Goal: Task Accomplishment & Management: Manage account settings

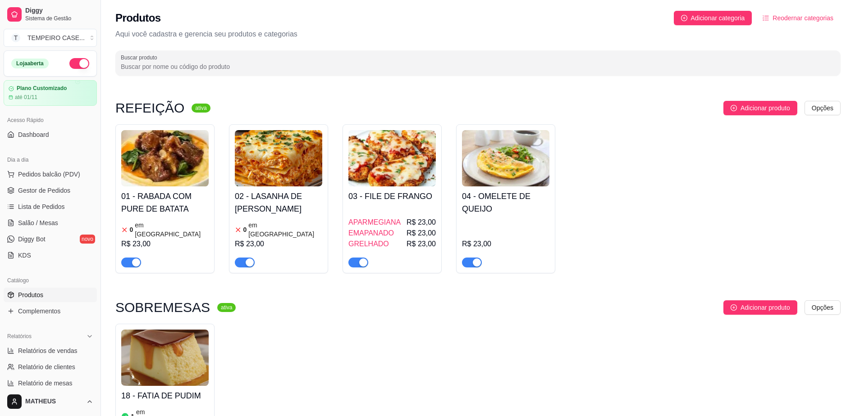
click at [164, 198] on h4 "01 - RABADA COM PURE DE BATATA" at bounding box center [164, 202] width 87 height 25
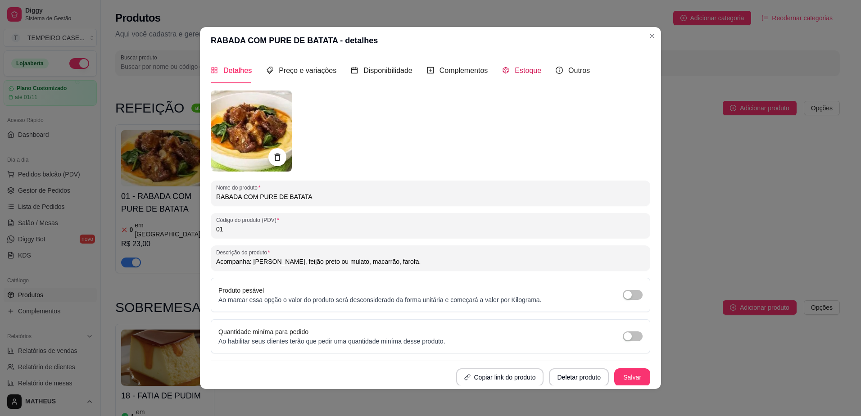
click at [505, 66] on div "Estoque" at bounding box center [521, 70] width 39 height 11
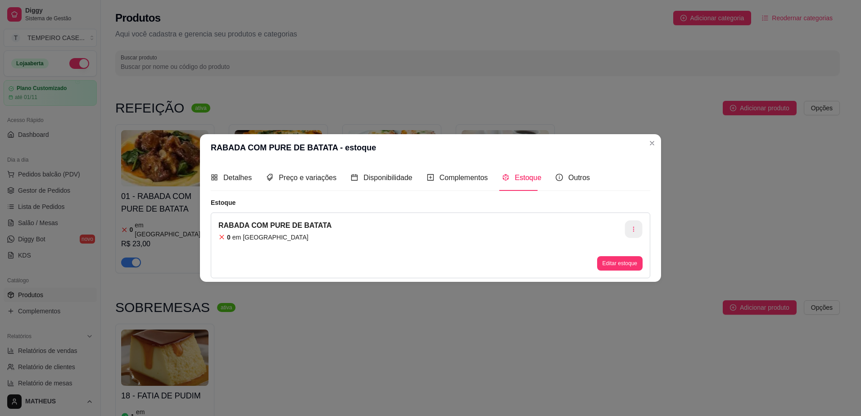
click at [636, 225] on button "button" at bounding box center [634, 229] width 18 height 18
click at [615, 269] on span "Apagar estoque" at bounding box center [639, 267] width 66 height 9
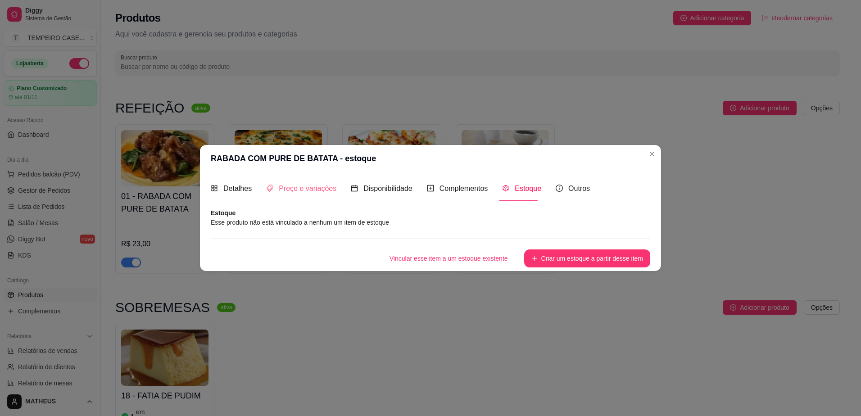
click at [298, 195] on div "Preço e variações" at bounding box center [301, 189] width 70 height 26
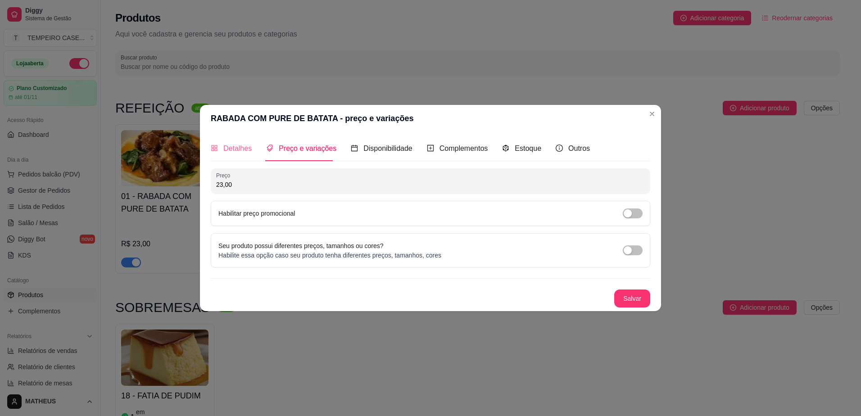
click at [248, 155] on div "Detalhes" at bounding box center [231, 149] width 41 height 26
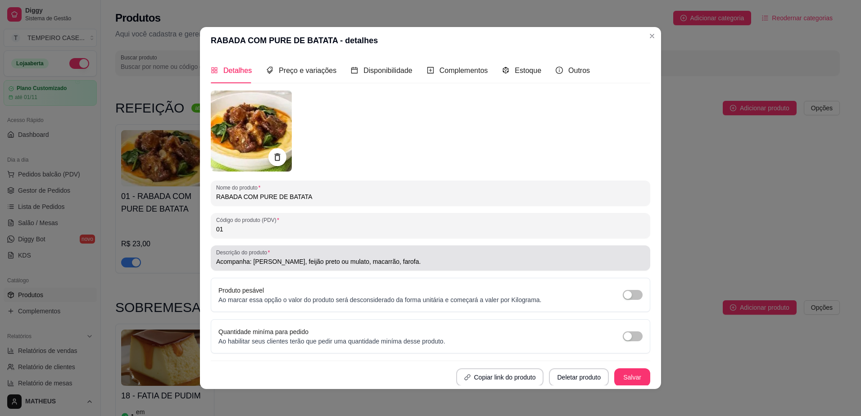
click at [382, 260] on input "Acompanha: [PERSON_NAME], feijão preto ou mulato, macarrão, farofa." at bounding box center [430, 261] width 429 height 9
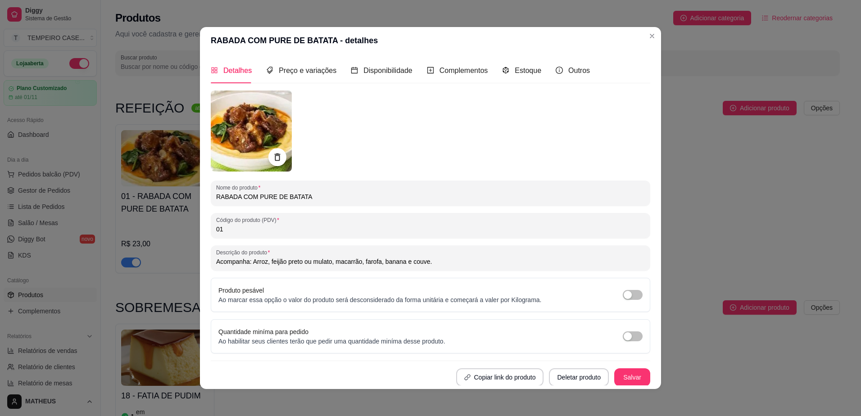
click at [400, 259] on input "Acompanha: Arroz, feijão preto ou mulato, macarrão, farofa, banana e couve." at bounding box center [430, 261] width 429 height 9
type input "Acompanha: [PERSON_NAME], feijão preto ou mulato, macarrão, farofa, banana empa…"
click at [615, 373] on button "Salvar" at bounding box center [632, 378] width 35 height 18
click at [331, 201] on input "RABADA COM PURE DE BATATA" at bounding box center [430, 196] width 429 height 9
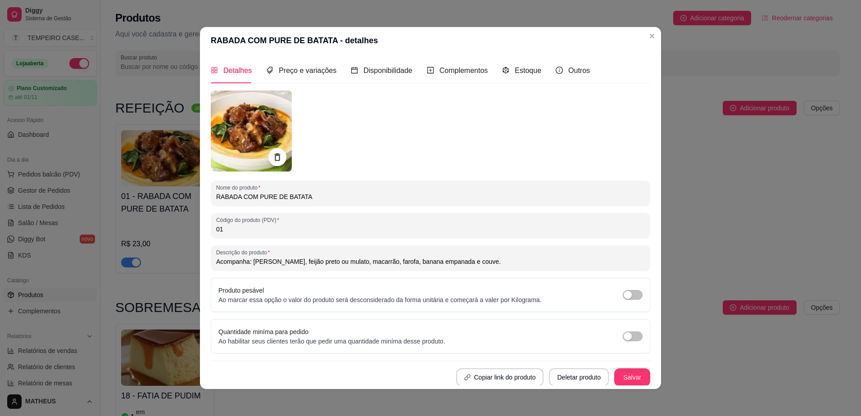
click at [331, 201] on input "RABADA COM PURE DE BATATA" at bounding box center [430, 196] width 429 height 9
type input "c"
type input "COSTELA SÚINA COM MOLHO BARBECUE"
click at [622, 382] on button "Salvar" at bounding box center [632, 378] width 35 height 18
click at [231, 136] on img at bounding box center [251, 131] width 81 height 81
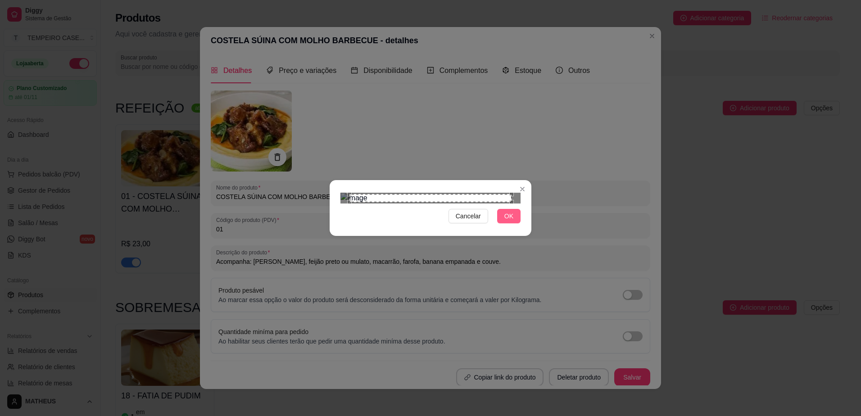
click at [516, 223] on button "OK" at bounding box center [508, 216] width 23 height 14
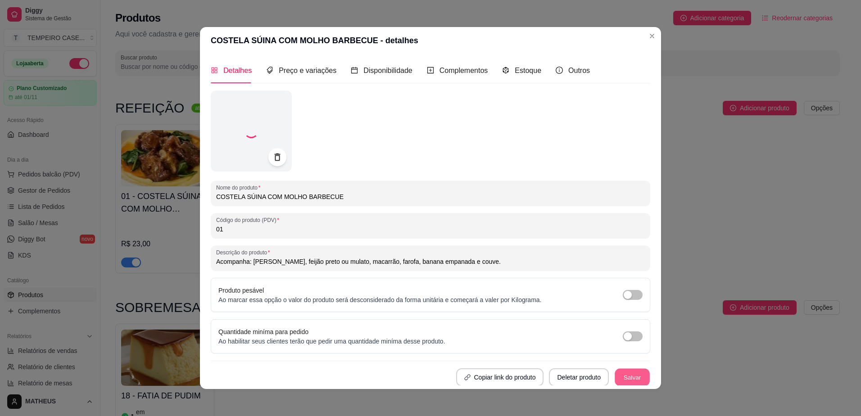
click at [622, 378] on button "Salvar" at bounding box center [632, 378] width 35 height 18
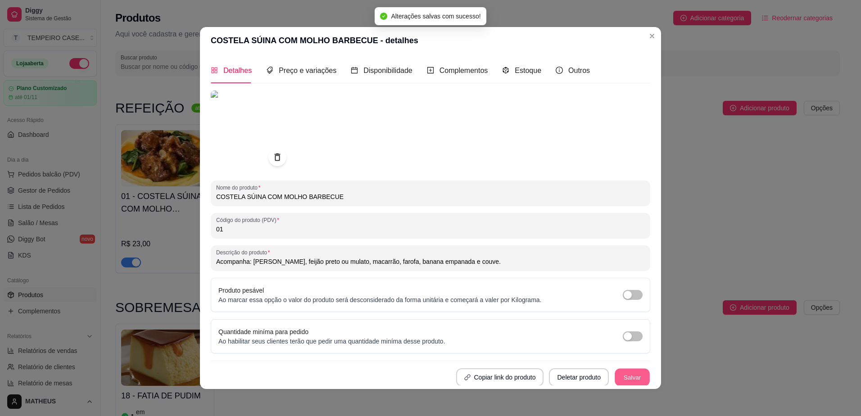
click at [627, 375] on button "Salvar" at bounding box center [632, 378] width 35 height 18
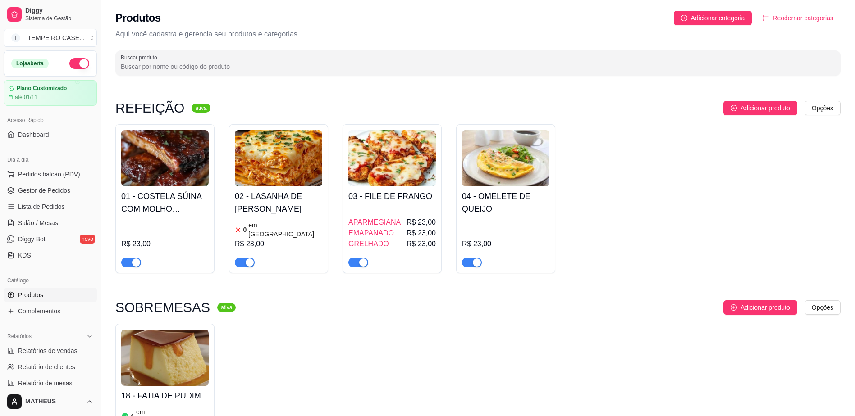
click at [270, 215] on h4 "02 - LASANHA DE [PERSON_NAME]" at bounding box center [278, 202] width 87 height 25
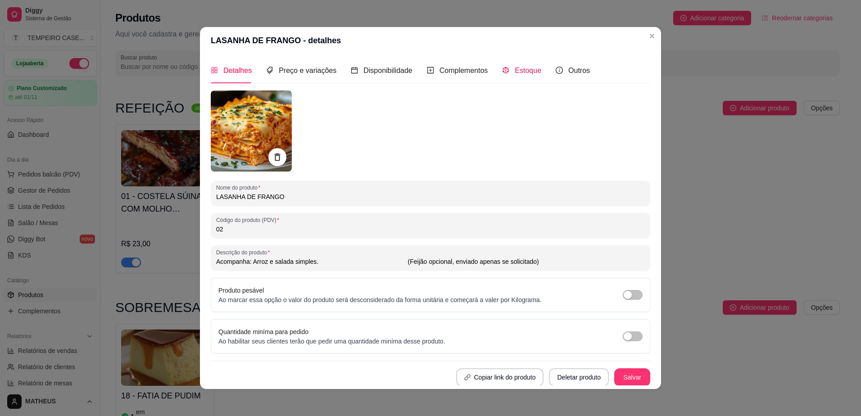
click at [518, 74] on span "Estoque" at bounding box center [528, 71] width 27 height 8
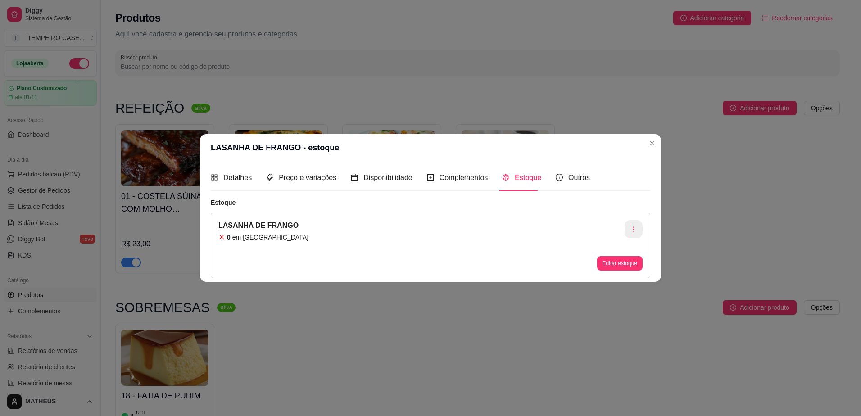
click at [640, 229] on button "button" at bounding box center [634, 229] width 18 height 18
click at [610, 265] on span "Apagar estoque" at bounding box center [639, 267] width 66 height 9
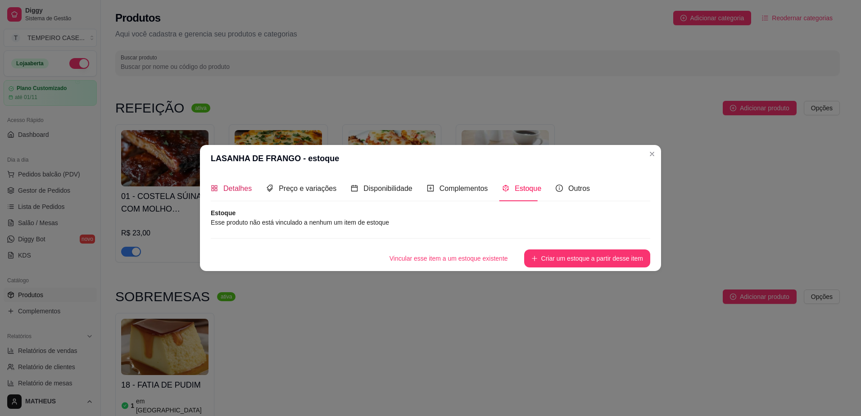
click at [248, 187] on span "Detalhes" at bounding box center [237, 189] width 28 height 8
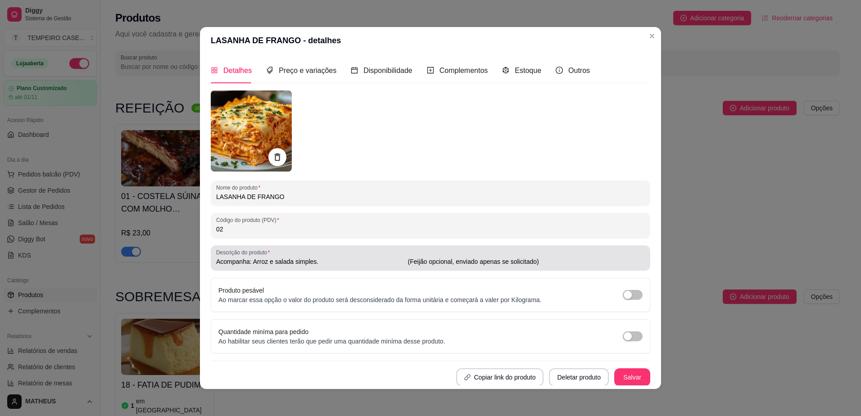
click at [373, 260] on input "Acompanha: Arroz e salada simples. (Feijão opcional, enviado apenas se solicita…" at bounding box center [430, 261] width 429 height 9
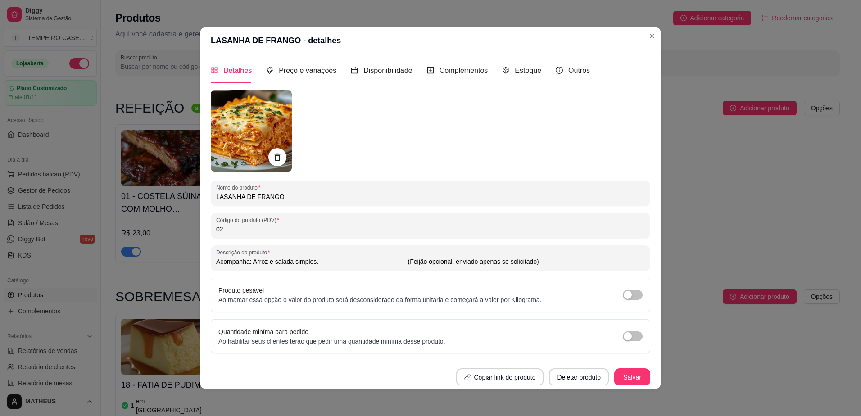
click at [326, 207] on div "Nome do produto LASANHA DE FRANGO Código do produto (PDV) 02 Descrição do produ…" at bounding box center [431, 239] width 440 height 296
click at [650, 153] on div "Detalhes Preço e variações Disponibilidade Complementos Estoque Outros Nome do …" at bounding box center [430, 221] width 461 height 335
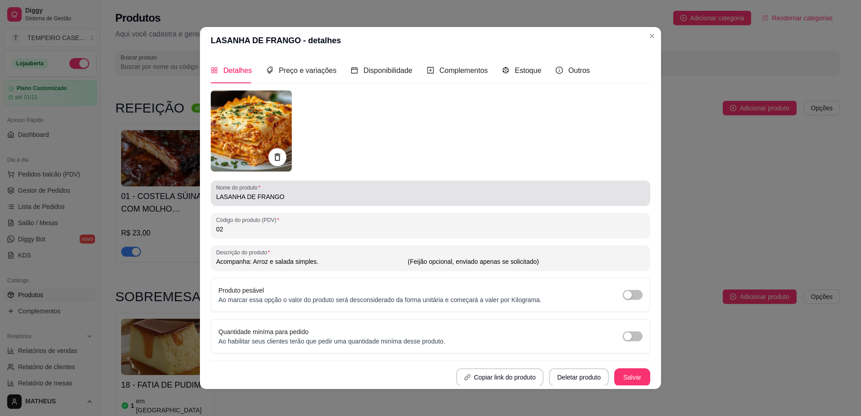
click at [267, 197] on input "LASANHA DE FRANGO" at bounding box center [430, 196] width 429 height 9
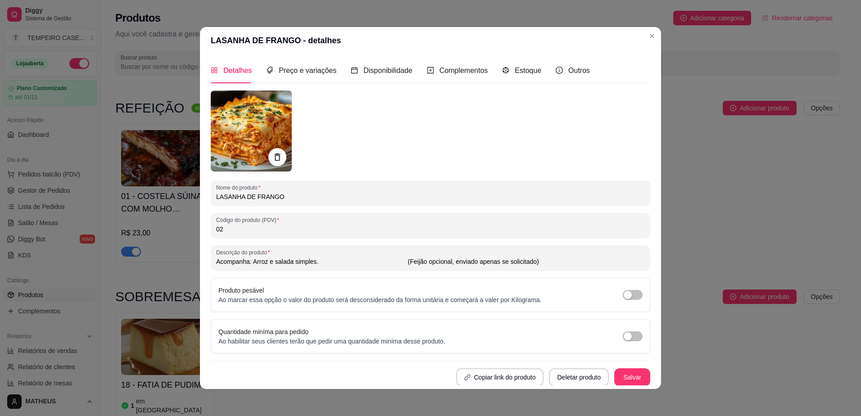
click at [267, 197] on input "LASANHA DE FRANGO" at bounding box center [430, 196] width 429 height 9
type input "L"
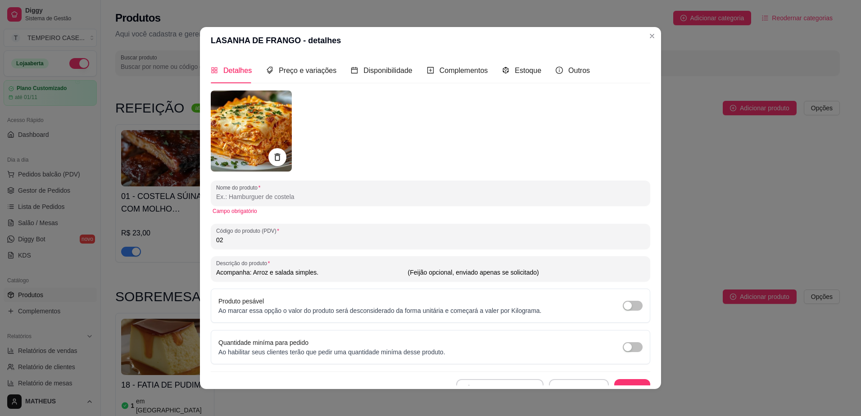
type input "E"
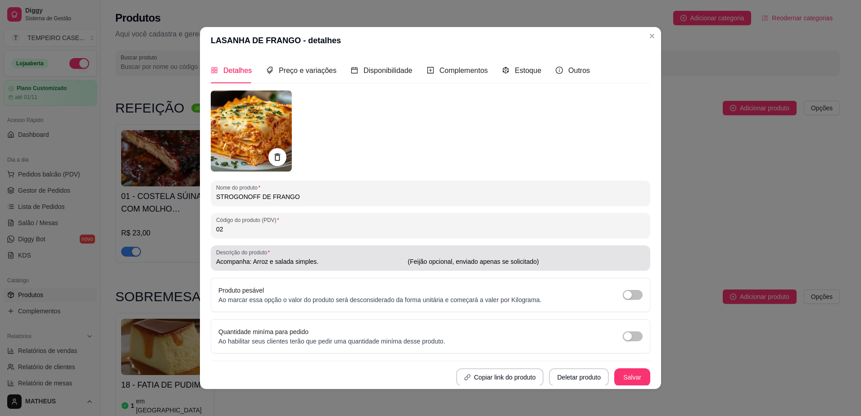
type input "STROGONOFF DE FRANGO"
click at [405, 259] on input "Acompanha: Arroz e salada simples. (Feijão opcional, enviado apenas se solicita…" at bounding box center [430, 261] width 429 height 9
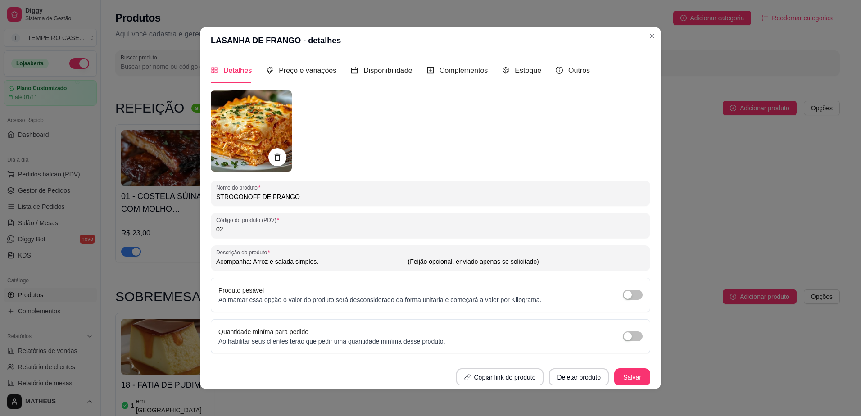
click at [329, 260] on input "Acompanha: Arroz e salada simples. (Feijão opcional, enviado apenas se solicita…" at bounding box center [430, 261] width 429 height 9
click at [319, 262] on input "Acompanha: Arroz e salada simples. (Feijão opcional, enviado apenas se solicita…" at bounding box center [430, 261] width 429 height 9
click at [313, 262] on input "Acompanha: Arroz e salada simples. (Feijão opcional, enviado apenas se solicita…" at bounding box center [430, 261] width 429 height 9
drag, startPoint x: 313, startPoint y: 262, endPoint x: 272, endPoint y: 261, distance: 41.5
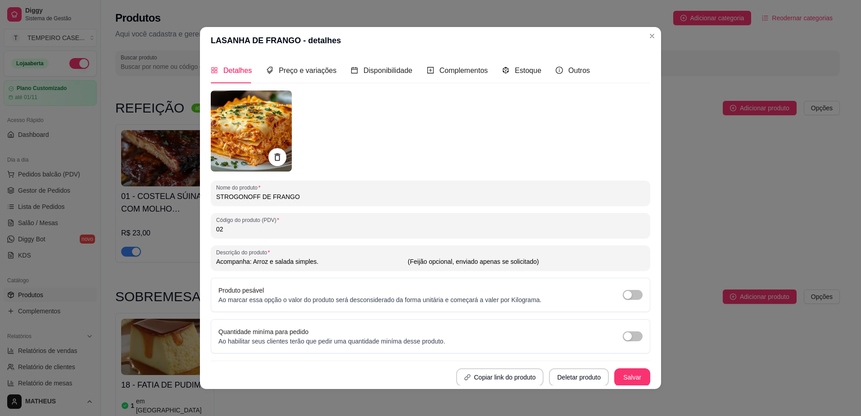
click at [272, 261] on input "Acompanha: Arroz e salada simples. (Feijão opcional, enviado apenas se solicita…" at bounding box center [430, 261] width 429 height 9
type input "Acompanha: Arroz e batata palha. (Feijão opcional, enviado apenas se solicitado)"
click at [623, 379] on button "Salvar" at bounding box center [633, 378] width 36 height 18
click at [257, 133] on img at bounding box center [251, 131] width 81 height 81
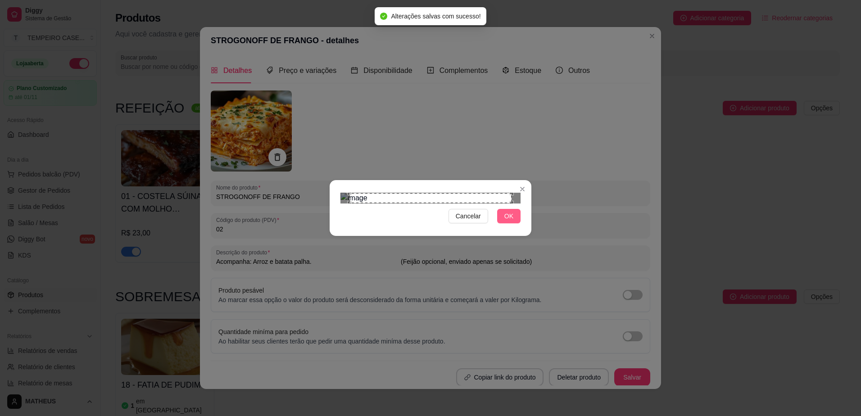
click at [504, 223] on button "OK" at bounding box center [508, 216] width 23 height 14
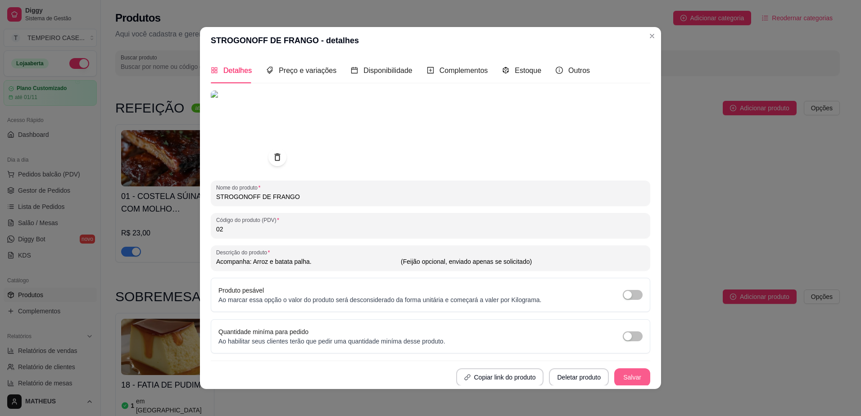
click at [620, 375] on button "Salvar" at bounding box center [633, 378] width 36 height 18
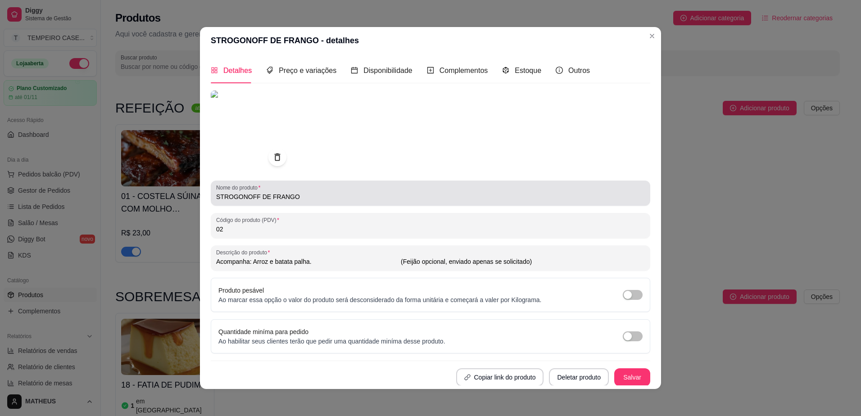
click at [241, 197] on input "STROGONOFF DE FRANGO" at bounding box center [430, 196] width 429 height 9
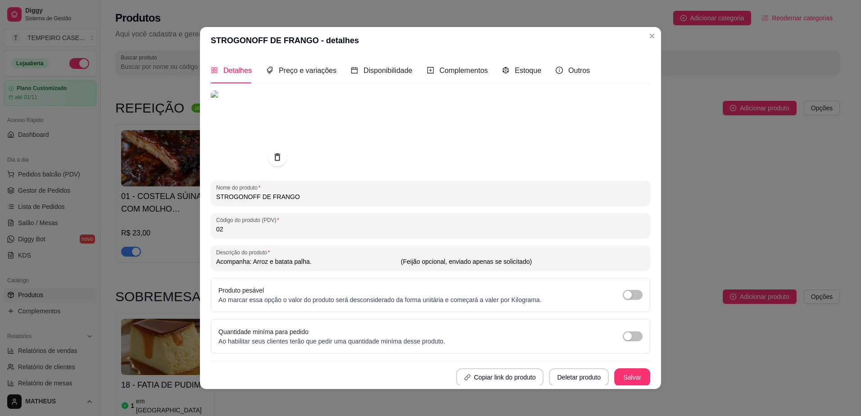
click at [241, 197] on input "STROGONOFF DE FRANGO" at bounding box center [430, 196] width 429 height 9
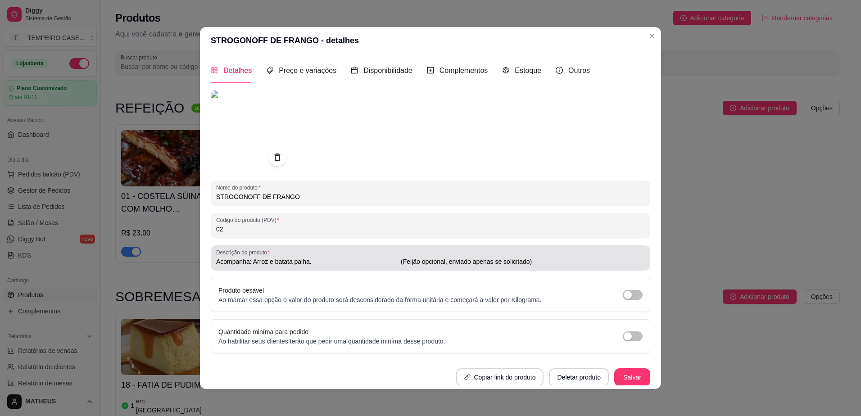
click at [266, 266] on input "Acompanha: Arroz e batata palha. (Feijão opcional, enviado apenas se solicitado)" at bounding box center [430, 261] width 429 height 9
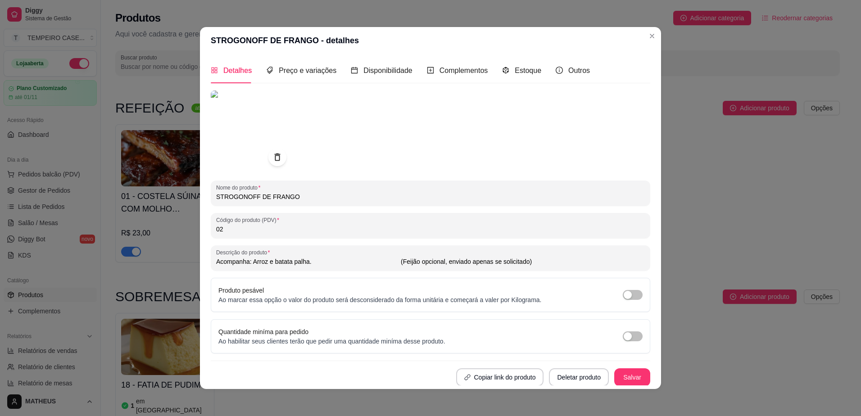
drag, startPoint x: 266, startPoint y: 266, endPoint x: 297, endPoint y: 261, distance: 31.9
click at [266, 266] on input "Acompanha: Arroz e batata palha. (Feijão opcional, enviado apenas se solicitado)" at bounding box center [430, 261] width 429 height 9
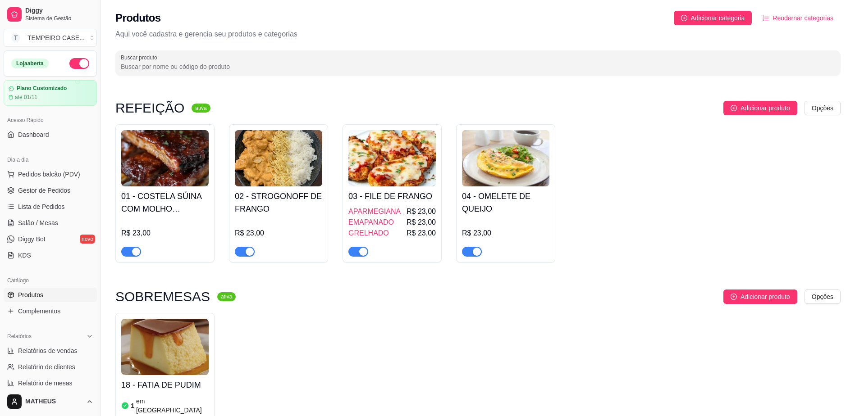
click at [158, 192] on h4 "01 - COSTELA SÚINA COM MOLHO BARBECUE" at bounding box center [164, 202] width 87 height 25
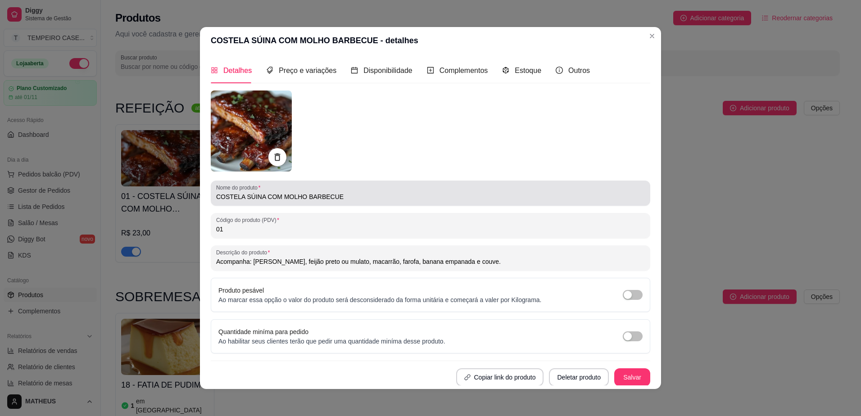
click at [303, 205] on div "Nome do produto COSTELA SÚINA COM MOLHO BARBECUE" at bounding box center [431, 193] width 440 height 25
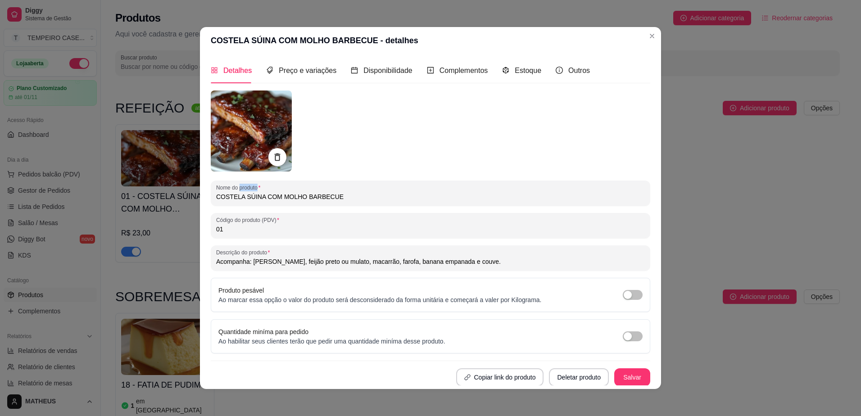
click at [303, 205] on div "Nome do produto COSTELA SÚINA COM MOLHO BARBECUE" at bounding box center [431, 193] width 440 height 25
click at [303, 201] on input "COSTELA SÚINA COM MOLHO BARBECUE" at bounding box center [430, 196] width 429 height 9
click at [319, 204] on div "Nome do produto COSTELA SÚINA COM MOLHO BARBECUE" at bounding box center [431, 193] width 440 height 25
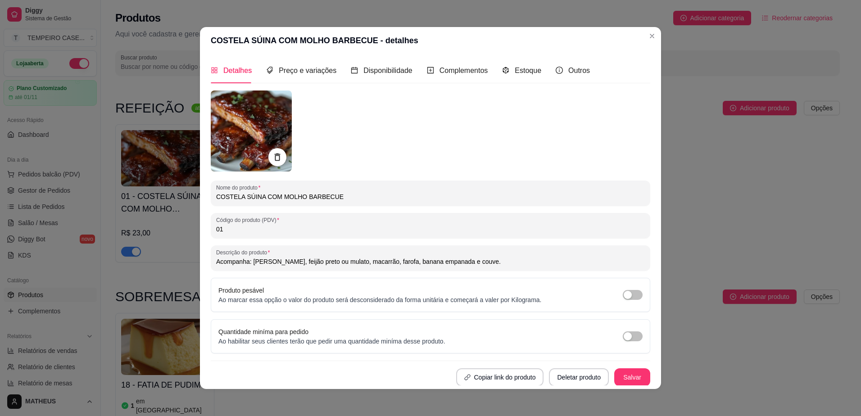
click at [445, 168] on div at bounding box center [431, 131] width 440 height 81
click at [445, 192] on div "COSTELA SÚINA COM MOLHO BARBECUE" at bounding box center [430, 193] width 429 height 18
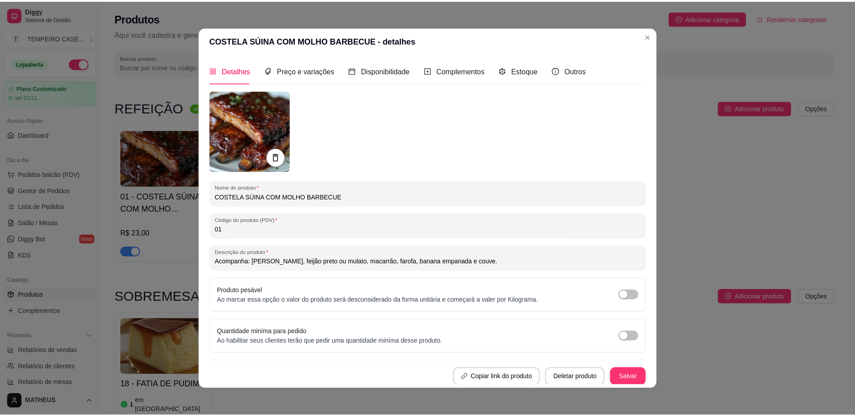
scroll to position [1, 0]
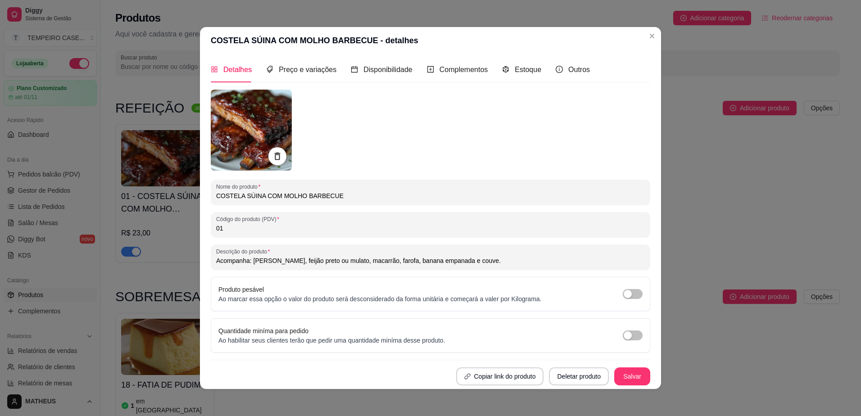
click at [428, 196] on input "COSTELA SÚINA COM MOLHO BARBECUE" at bounding box center [430, 195] width 429 height 9
click at [432, 200] on input "COSTELA SÚINA COM MOLHO BARBECUE" at bounding box center [430, 195] width 429 height 9
click at [430, 199] on input "COSTELA SÚINA COM MOLHO BARBECUE" at bounding box center [430, 195] width 429 height 9
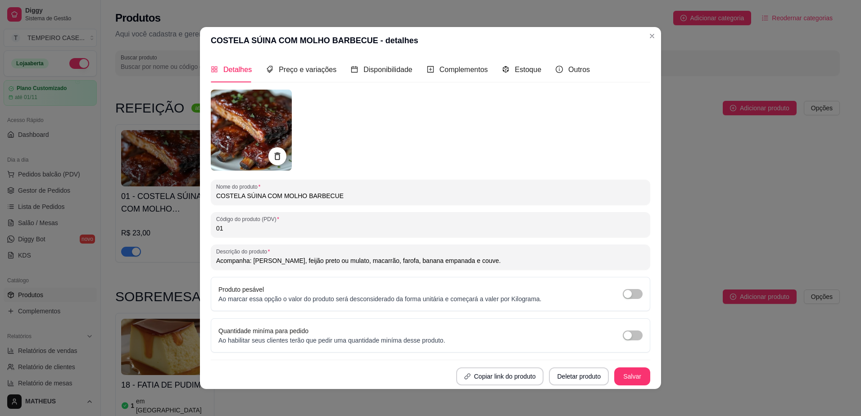
click at [430, 199] on input "COSTELA SÚINA COM MOLHO BARBECUE" at bounding box center [430, 195] width 429 height 9
click at [615, 374] on button "Salvar" at bounding box center [633, 377] width 36 height 18
click at [271, 196] on input "COSTELA SÚINA COM MOLHO BARBECUE" at bounding box center [430, 195] width 429 height 9
type input "COSTELA SÚINA AO MOLHO BARBECUE"
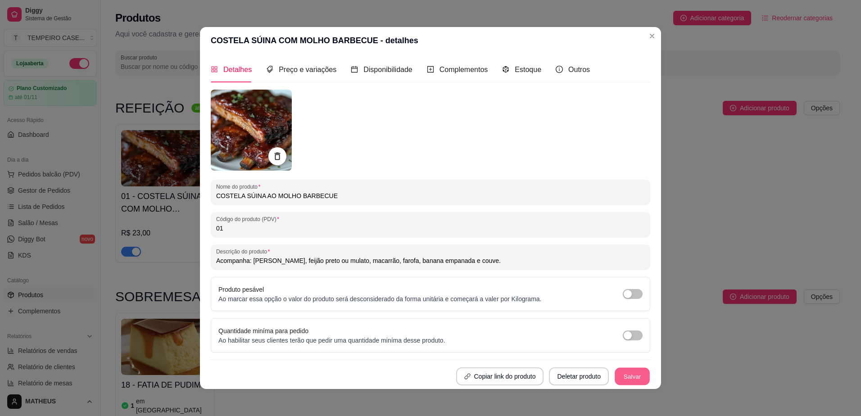
click at [625, 378] on button "Salvar" at bounding box center [632, 377] width 35 height 18
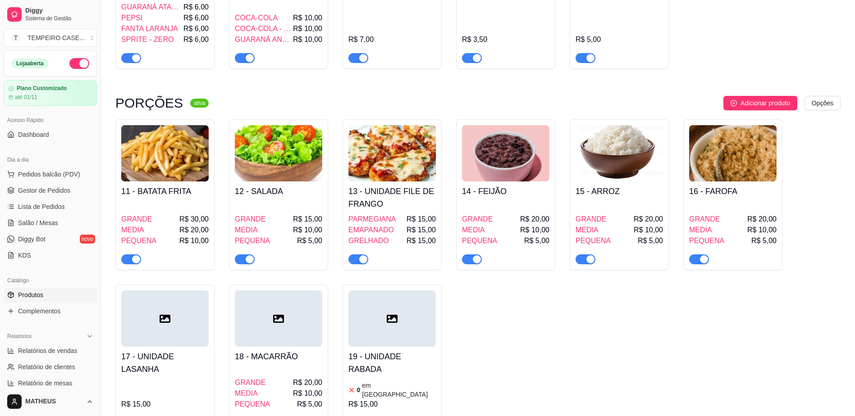
scroll to position [671, 0]
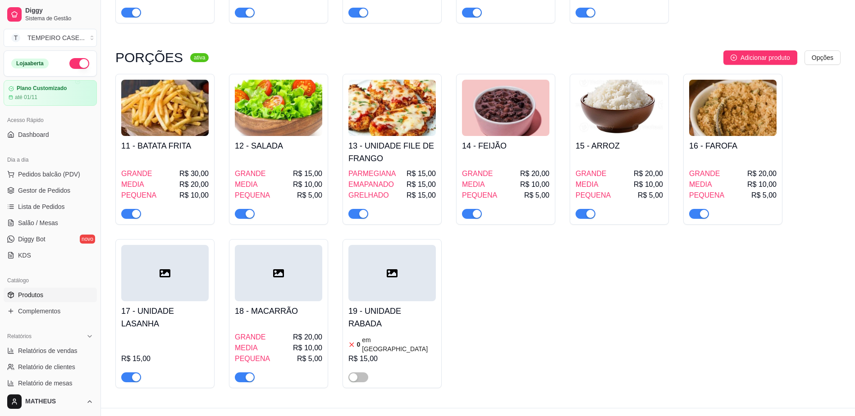
click at [130, 373] on span "button" at bounding box center [131, 378] width 20 height 10
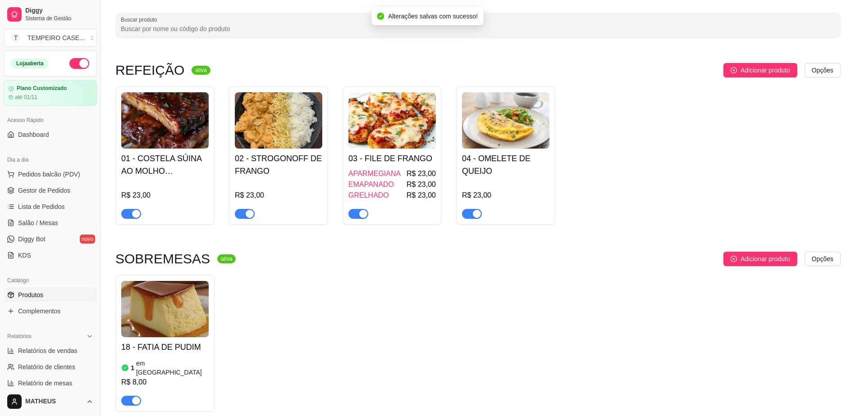
scroll to position [90, 0]
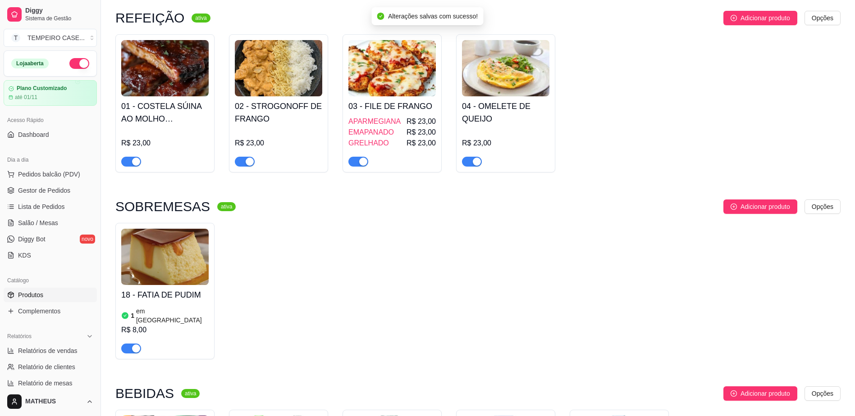
click at [181, 275] on img at bounding box center [164, 257] width 87 height 56
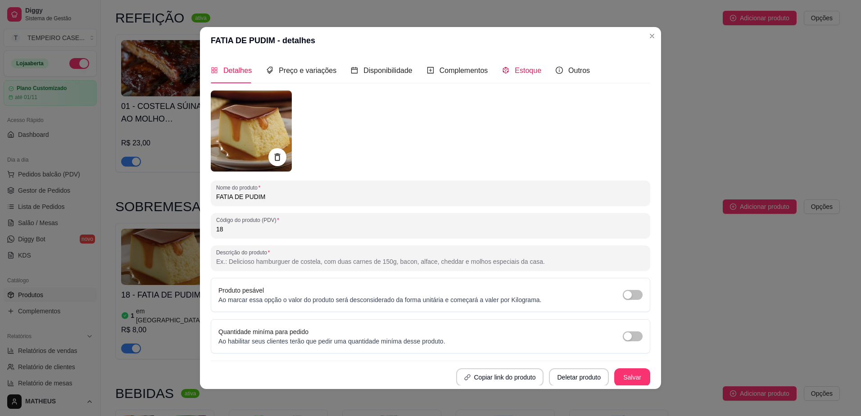
click at [525, 70] on span "Estoque" at bounding box center [528, 71] width 27 height 8
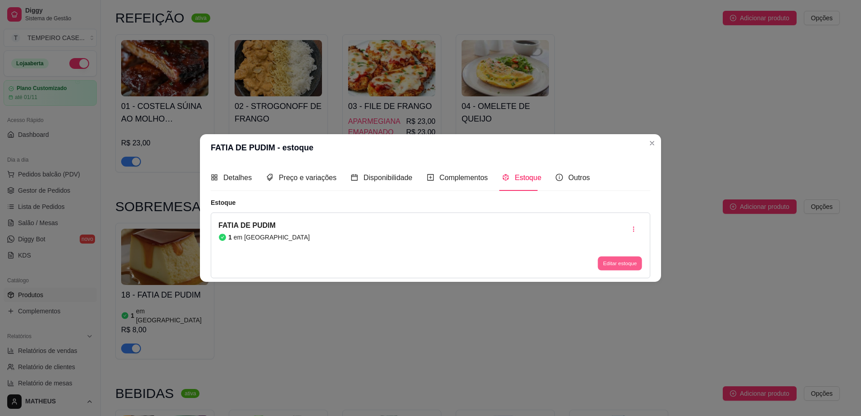
click at [613, 265] on button "Editar estoque" at bounding box center [620, 263] width 44 height 14
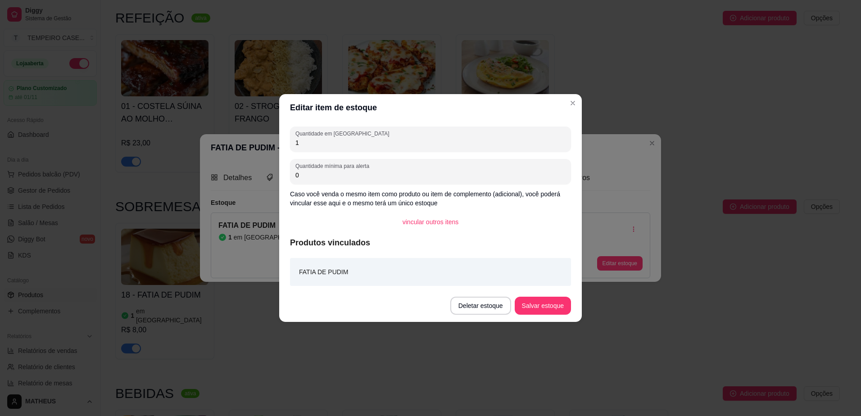
click at [319, 141] on input "1" at bounding box center [431, 142] width 270 height 9
type input "6"
click at [561, 311] on button "Salvar estoque" at bounding box center [543, 306] width 56 height 18
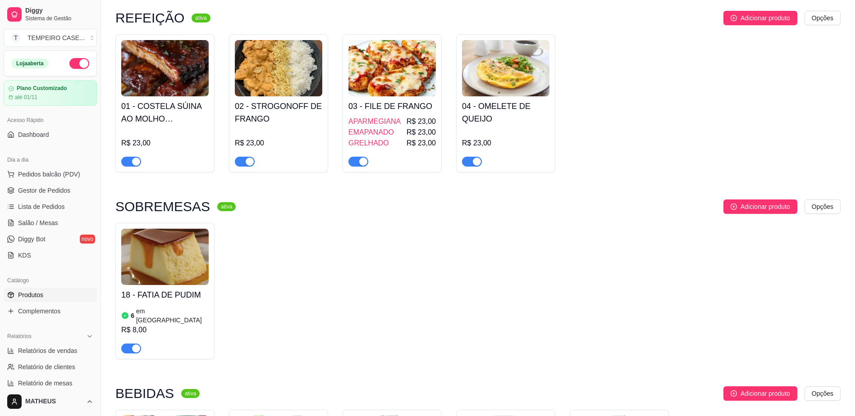
drag, startPoint x: 618, startPoint y: 132, endPoint x: 619, endPoint y: 112, distance: 20.3
